Goal: Download file/media

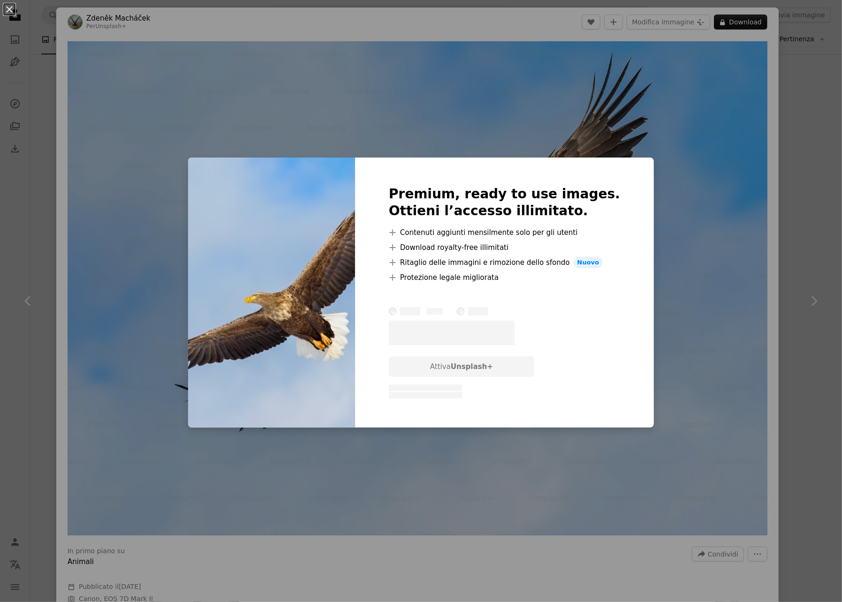
scroll to position [4361, 0]
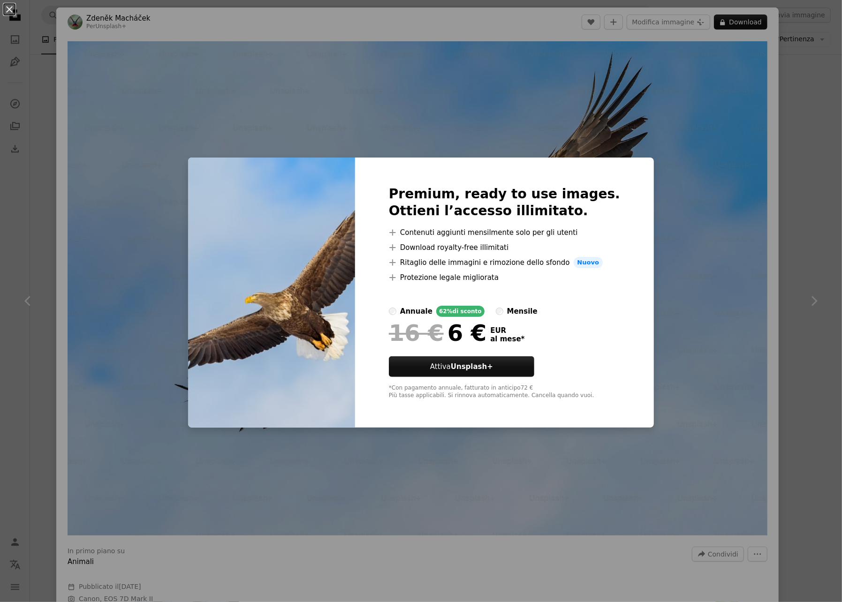
click at [310, 27] on div "An X shape Premium, ready to use images. Ottieni l’accesso illimitato. A plus s…" at bounding box center [421, 301] width 842 height 602
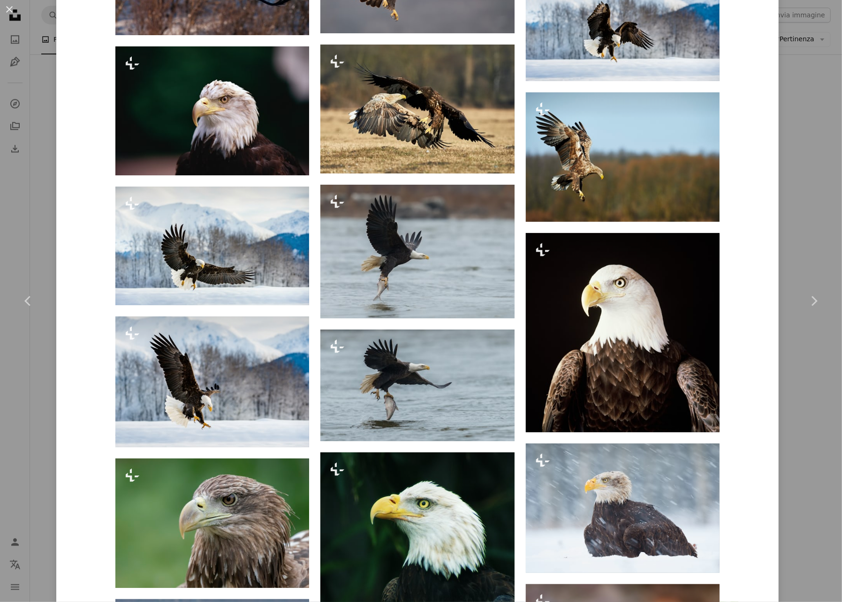
scroll to position [1398, 0]
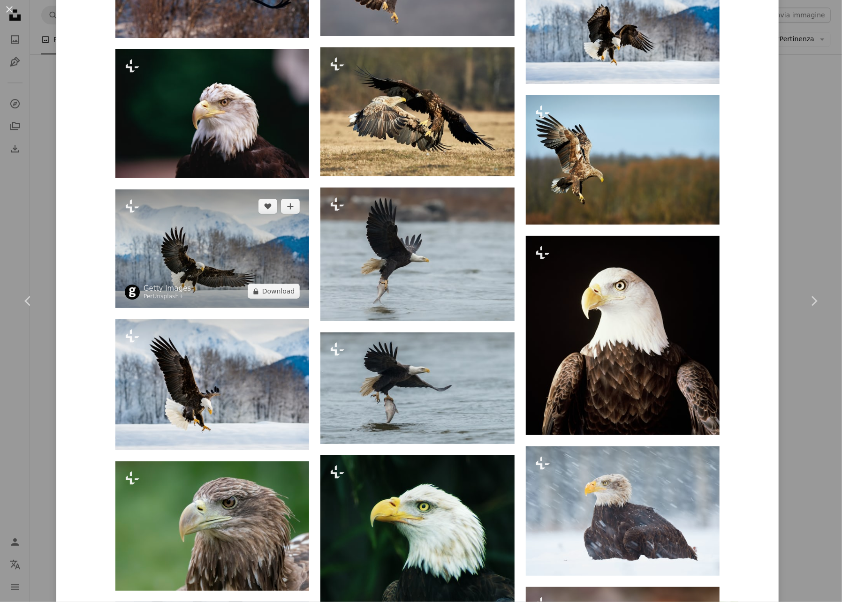
click at [221, 262] on img at bounding box center [212, 248] width 194 height 119
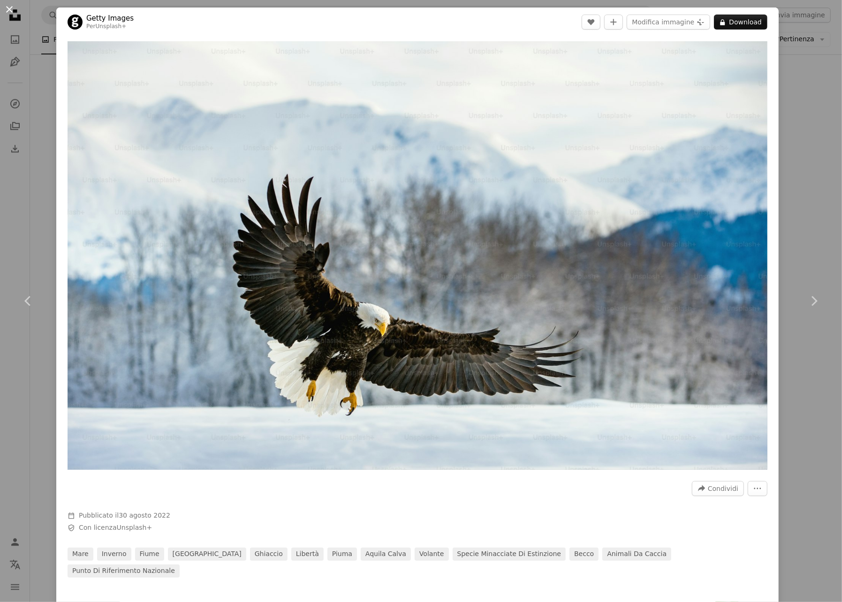
click at [9, 7] on button "An X shape" at bounding box center [9, 9] width 11 height 11
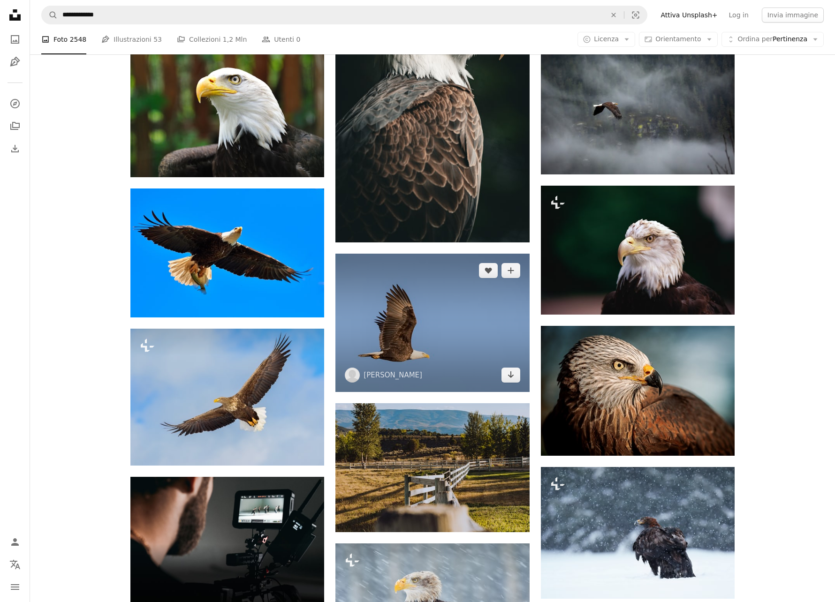
scroll to position [1688, 0]
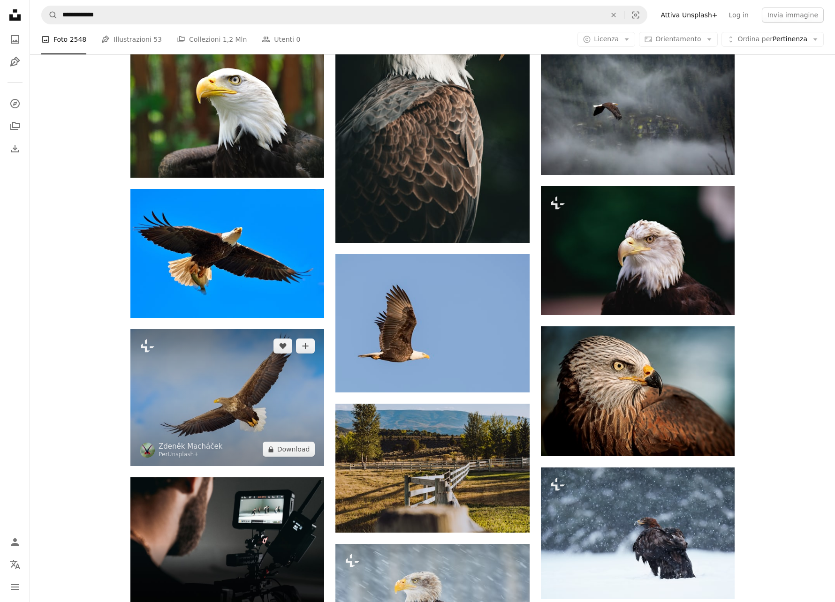
click at [230, 359] on img at bounding box center [227, 397] width 194 height 137
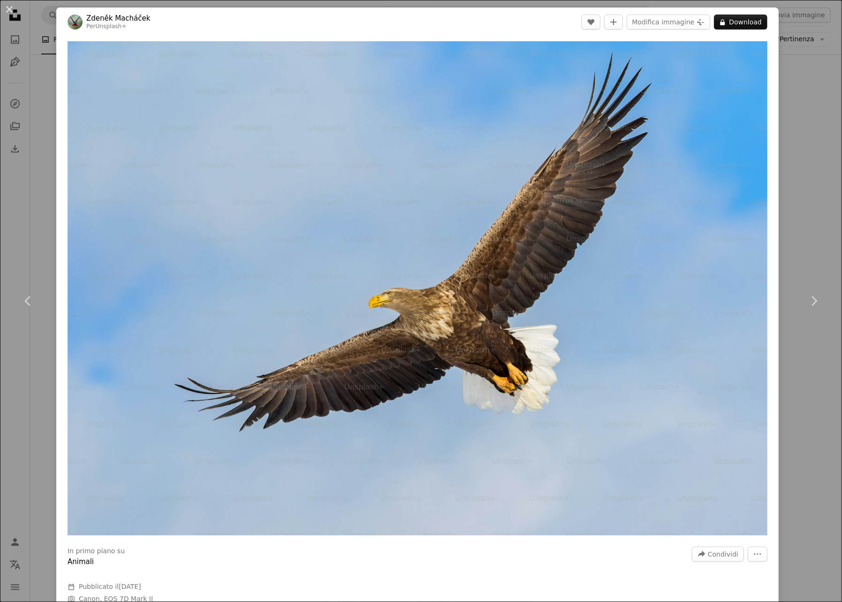
drag, startPoint x: 9, startPoint y: 7, endPoint x: 188, endPoint y: 142, distance: 223.7
click at [10, 7] on button "An X shape" at bounding box center [9, 9] width 11 height 11
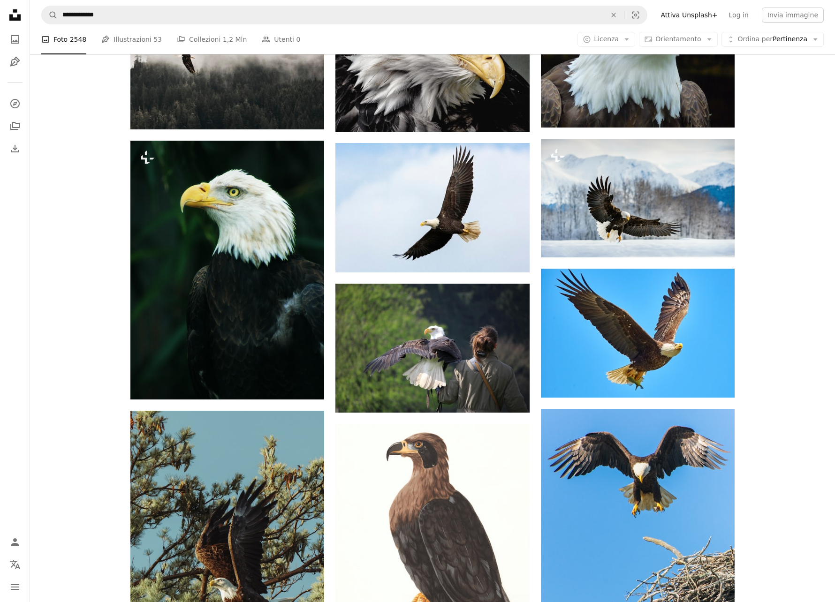
scroll to position [375, 0]
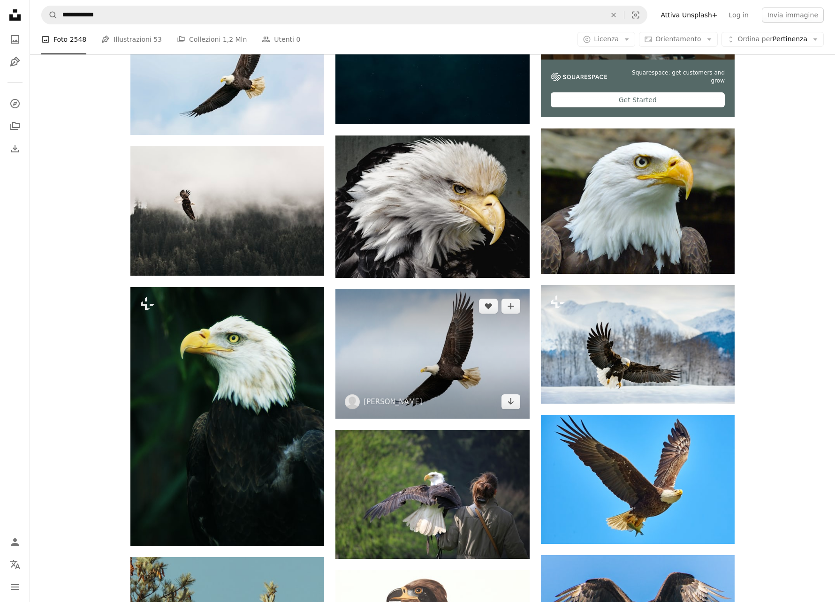
click at [409, 332] on img at bounding box center [432, 353] width 194 height 129
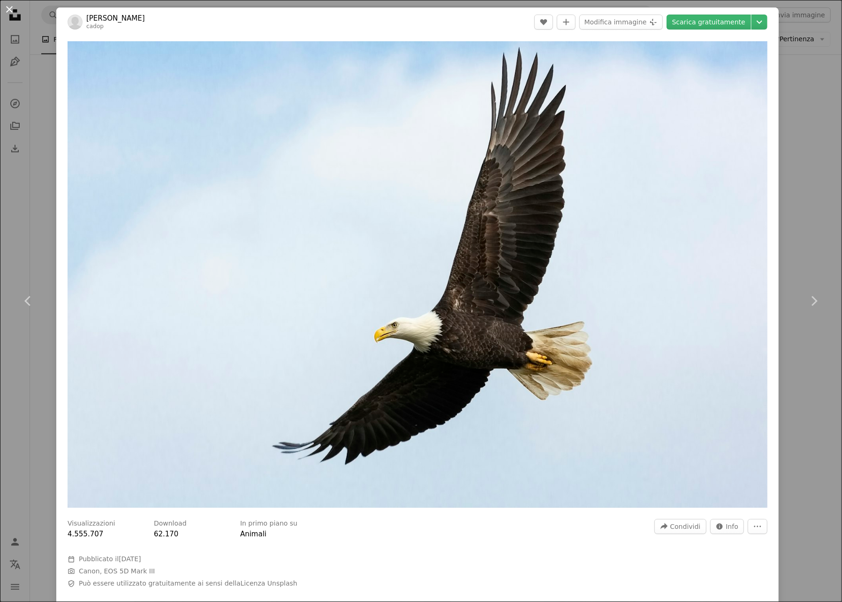
click at [13, 12] on button "An X shape" at bounding box center [9, 9] width 11 height 11
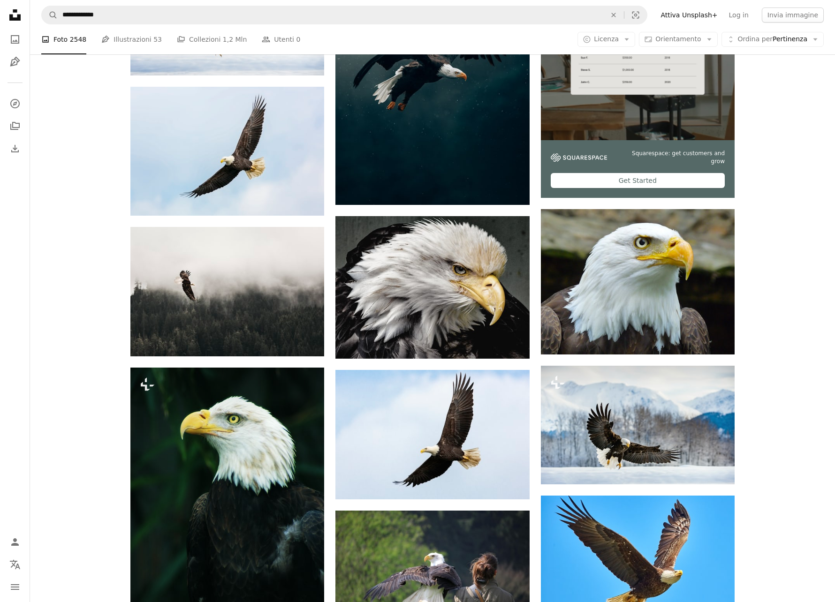
scroll to position [188, 0]
